Goal: Task Accomplishment & Management: Complete application form

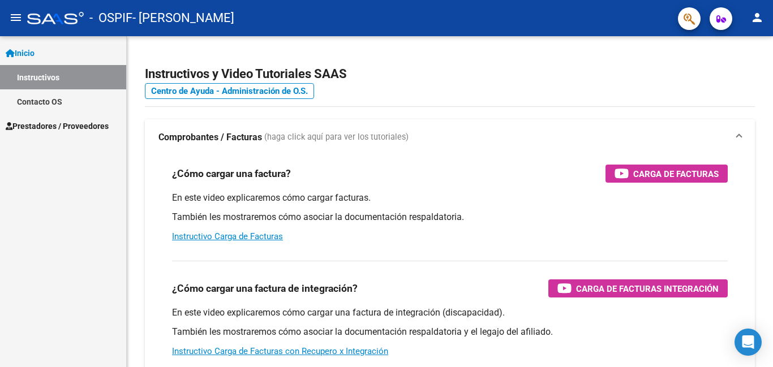
click at [60, 130] on span "Prestadores / Proveedores" at bounding box center [57, 126] width 103 height 12
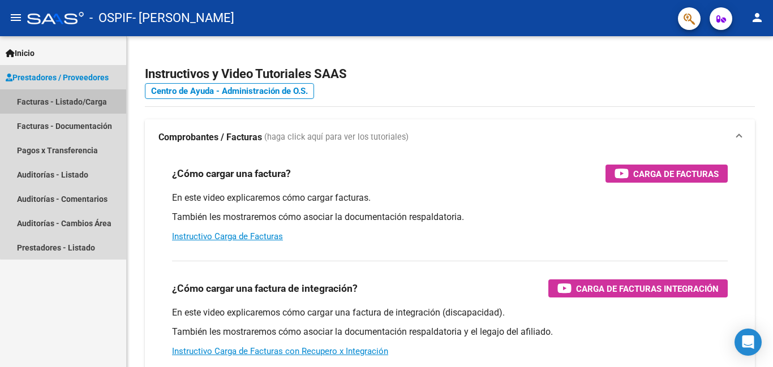
click at [85, 103] on link "Facturas - Listado/Carga" at bounding box center [63, 101] width 126 height 24
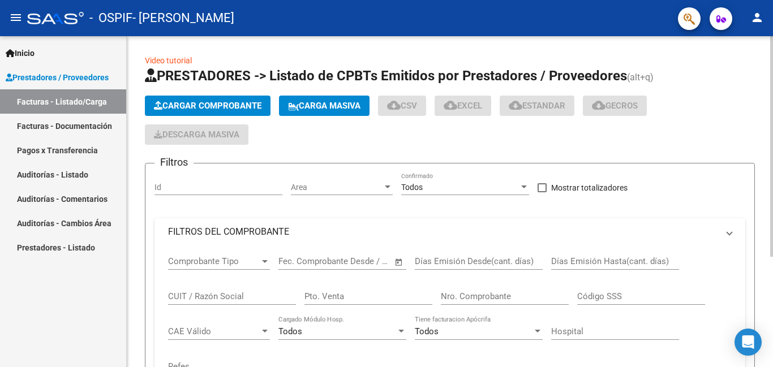
click at [209, 102] on span "Cargar Comprobante" at bounding box center [208, 106] width 108 height 10
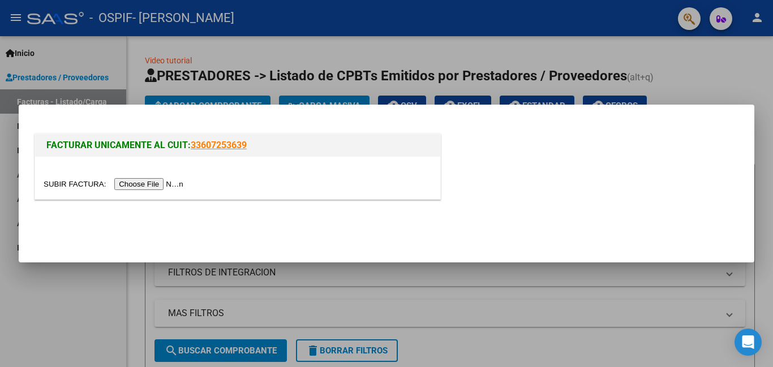
click at [157, 184] on input "file" at bounding box center [115, 184] width 143 height 12
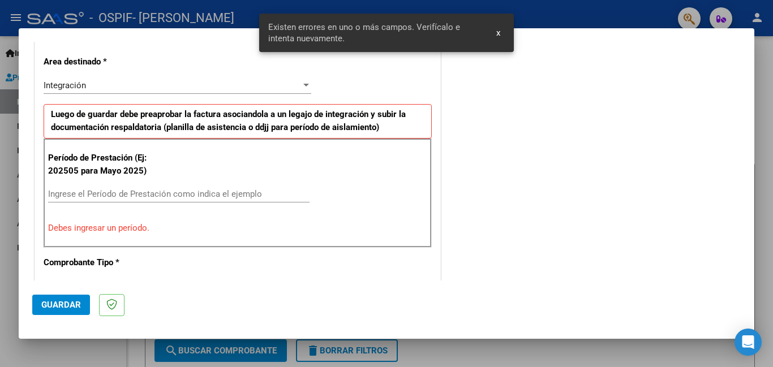
scroll to position [275, 0]
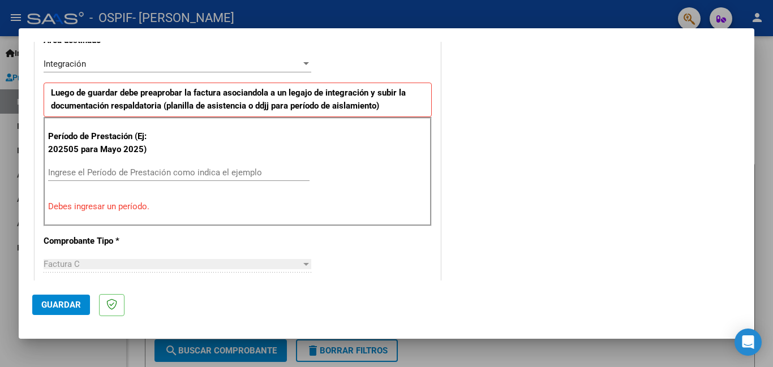
click at [303, 64] on div at bounding box center [306, 63] width 6 height 3
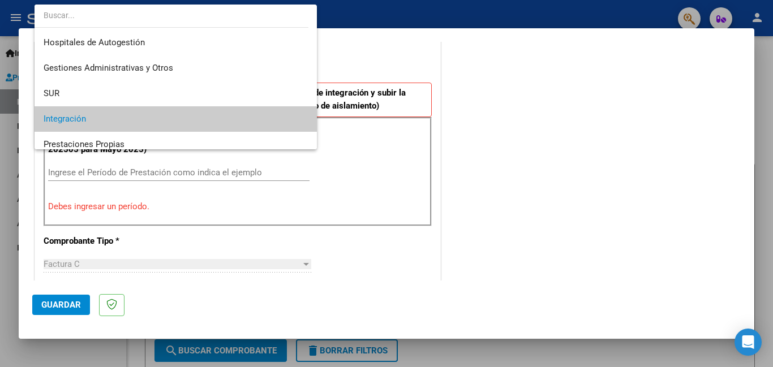
scroll to position [55, 0]
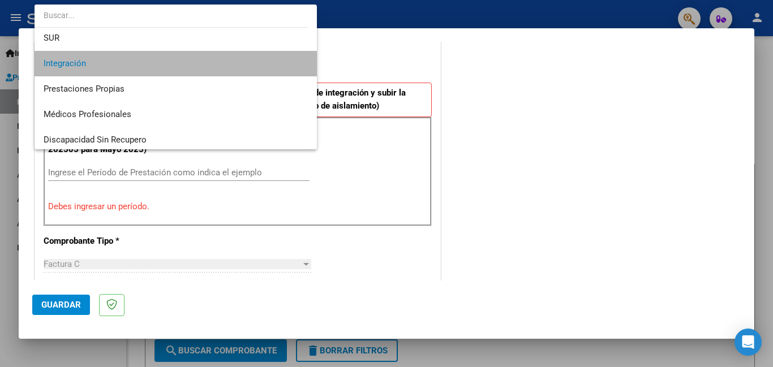
click at [302, 64] on mat-option "Integración" at bounding box center [176, 63] width 282 height 25
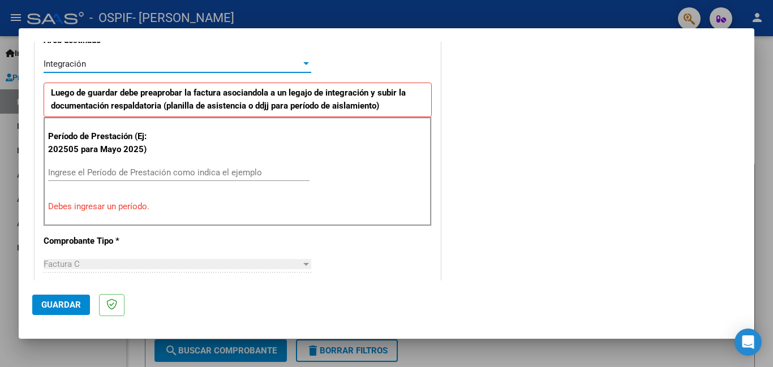
click at [303, 64] on div at bounding box center [306, 63] width 6 height 3
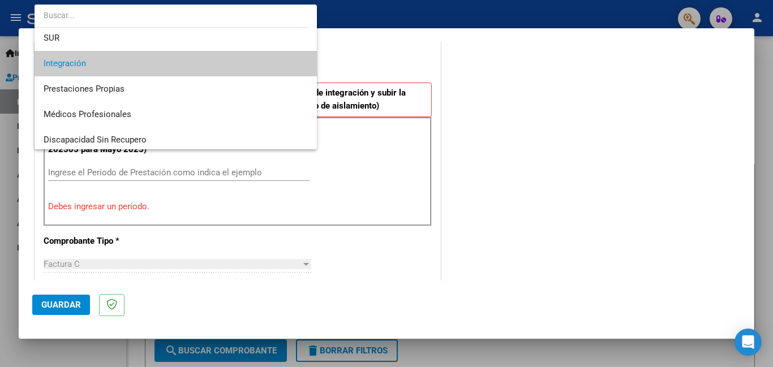
click at [538, 131] on div at bounding box center [386, 183] width 773 height 367
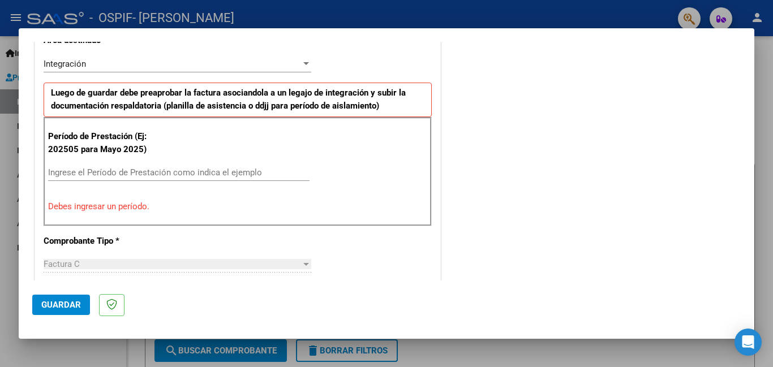
scroll to position [299, 0]
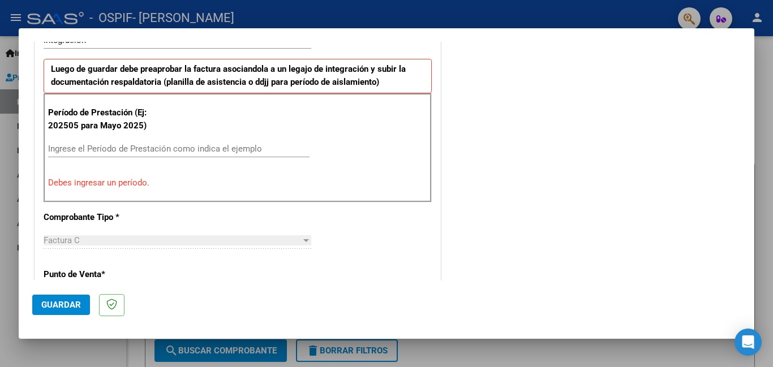
click at [80, 151] on input "Ingrese el Período de Prestación como indica el ejemplo" at bounding box center [178, 149] width 261 height 10
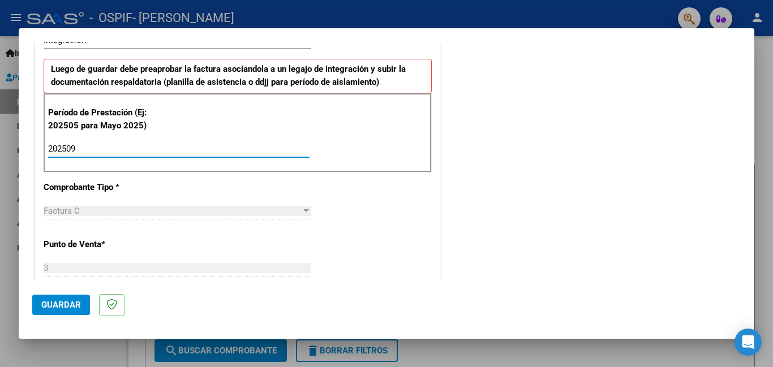
type input "202509"
click at [566, 223] on div "COMENTARIOS Comentarios del Prestador / Gerenciador:" at bounding box center [592, 248] width 298 height 984
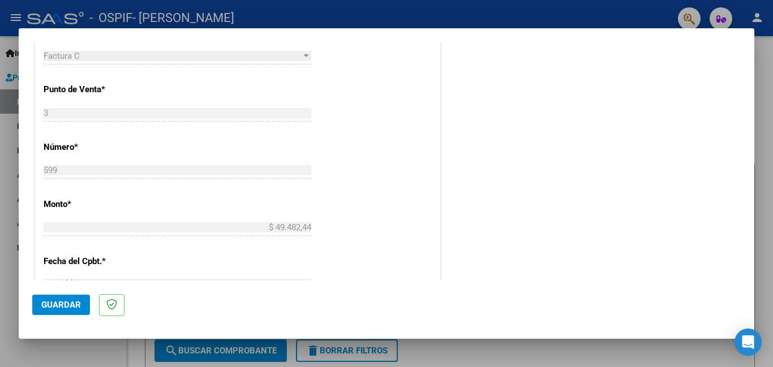
scroll to position [757, 0]
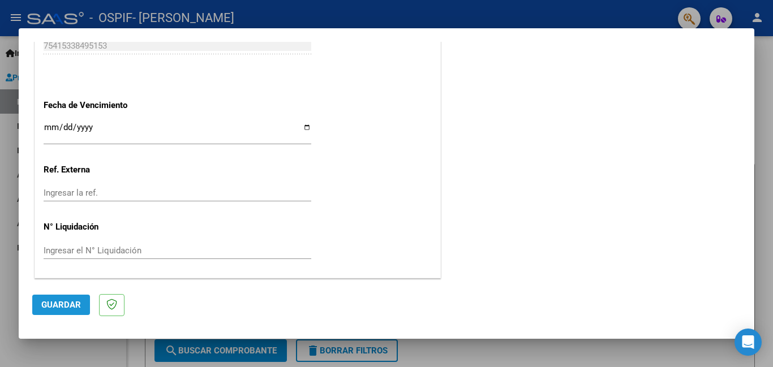
click at [40, 303] on button "Guardar" at bounding box center [61, 305] width 58 height 20
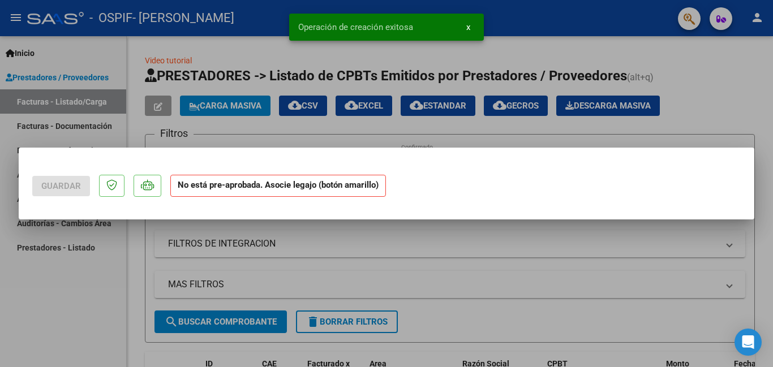
scroll to position [0, 0]
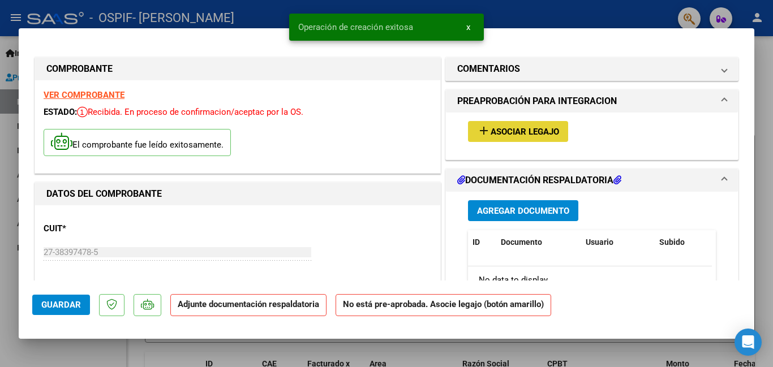
click at [526, 135] on span "Asociar Legajo" at bounding box center [525, 132] width 68 height 10
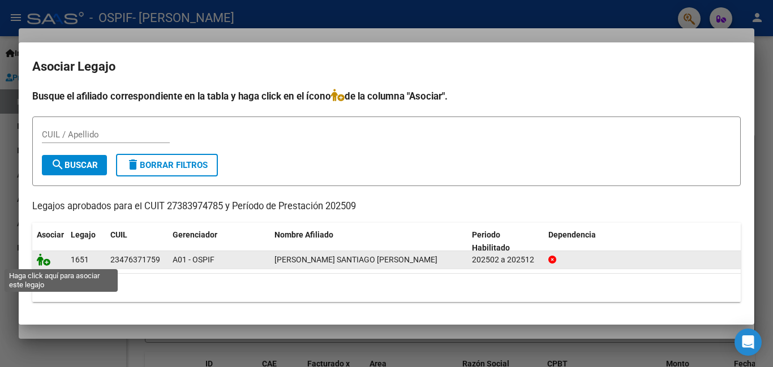
click at [42, 261] on icon at bounding box center [44, 260] width 14 height 12
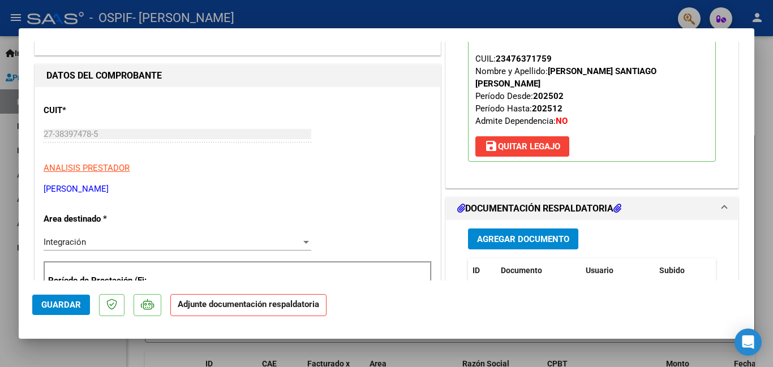
scroll to position [131, 0]
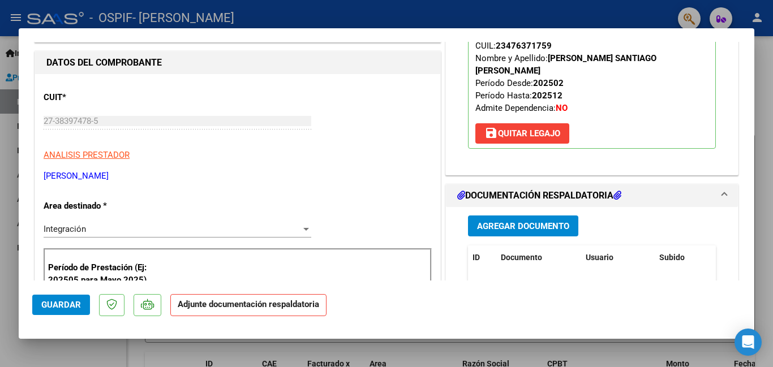
click at [517, 221] on span "Agregar Documento" at bounding box center [523, 226] width 92 height 10
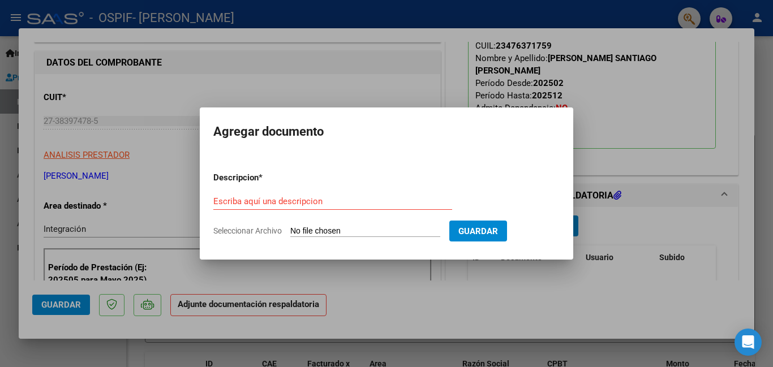
click at [333, 229] on input "Seleccionar Archivo" at bounding box center [365, 231] width 150 height 11
type input "C:\fakepath\PLANILLA SEPTIEMBRE.PDF"
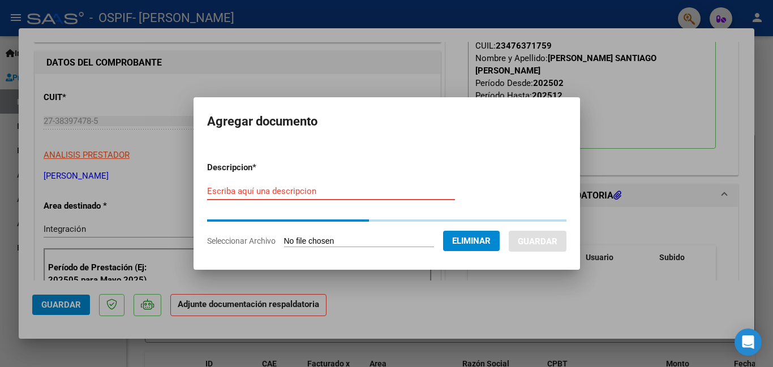
click at [221, 191] on input "Escriba aquí una descripcion" at bounding box center [331, 191] width 248 height 10
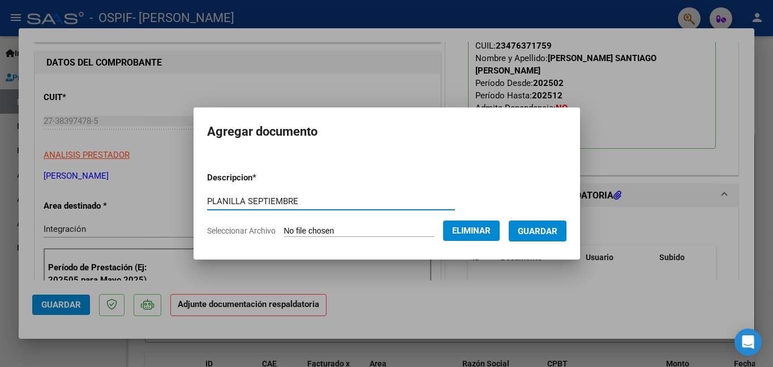
type input "PLANILLA SEPTIEMBRE"
click at [548, 231] on span "Guardar" at bounding box center [538, 231] width 40 height 10
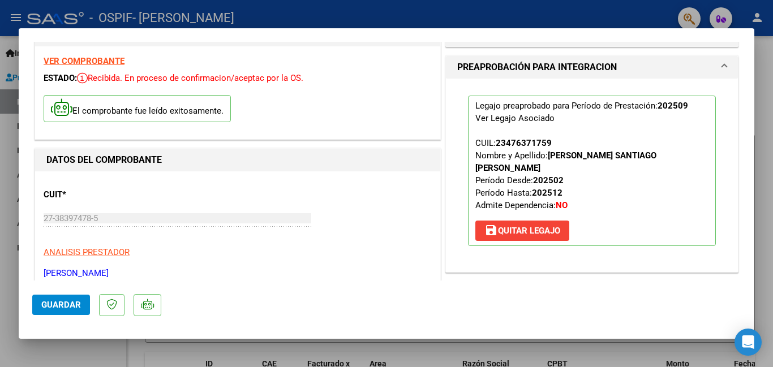
scroll to position [0, 0]
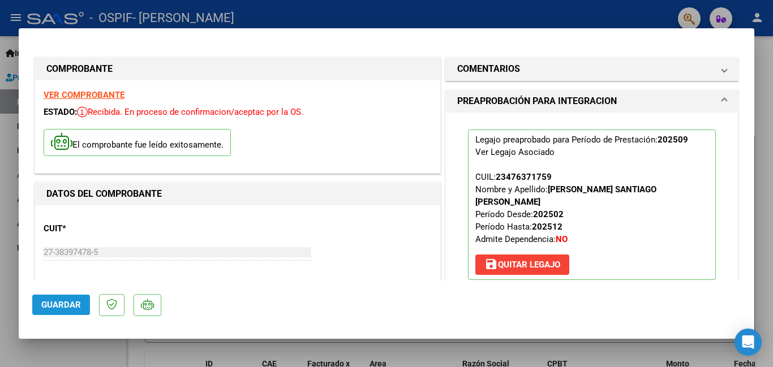
click at [49, 310] on span "Guardar" at bounding box center [61, 305] width 40 height 10
